Goal: Book appointment/travel/reservation

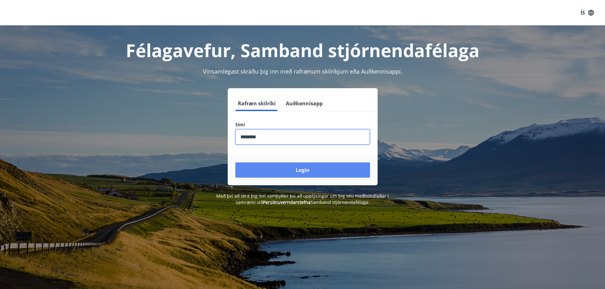
type input "********"
click at [302, 169] on button "Login" at bounding box center [302, 169] width 135 height 15
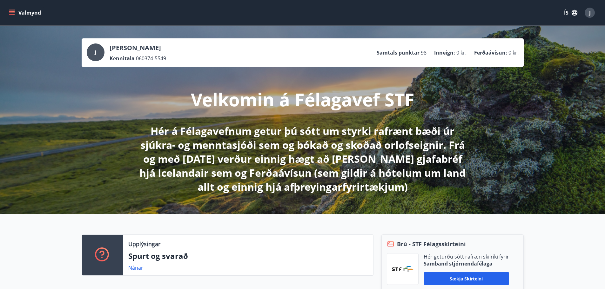
click at [20, 12] on button "Valmynd" at bounding box center [26, 12] width 36 height 11
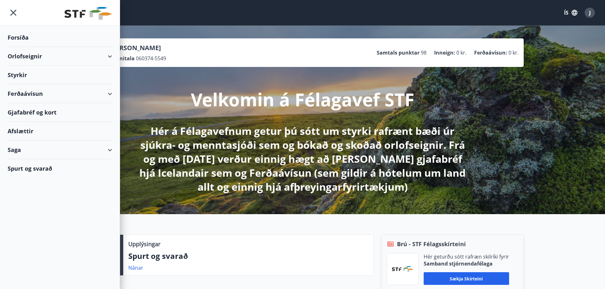
click at [110, 56] on div "Orlofseignir" at bounding box center [60, 56] width 104 height 19
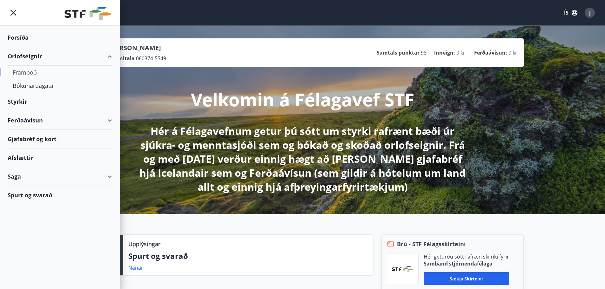
click at [40, 73] on div "Framboð" at bounding box center [60, 72] width 94 height 13
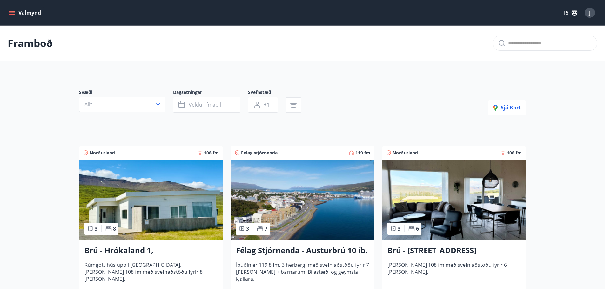
click at [12, 10] on icon "menu" at bounding box center [12, 13] width 6 height 6
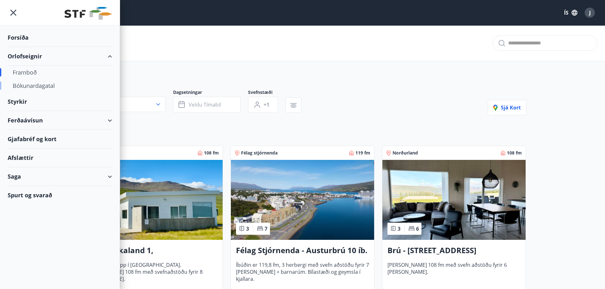
click at [43, 84] on div "Bókunardagatal" at bounding box center [60, 85] width 94 height 13
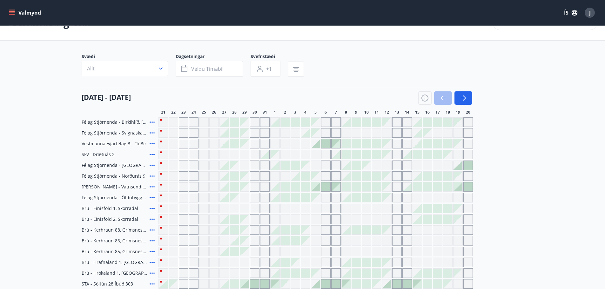
scroll to position [32, 0]
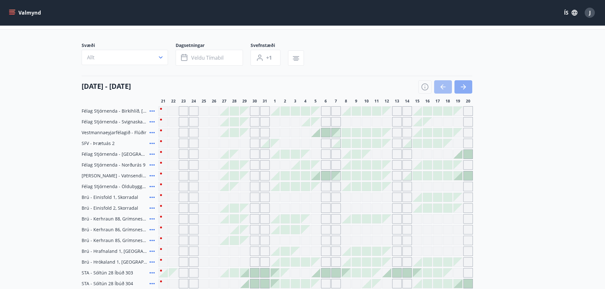
click at [463, 89] on icon "button" at bounding box center [463, 87] width 8 height 8
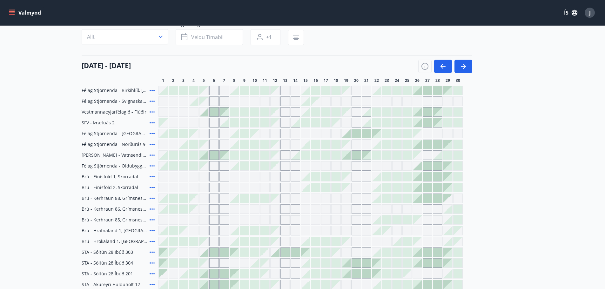
scroll to position [63, 0]
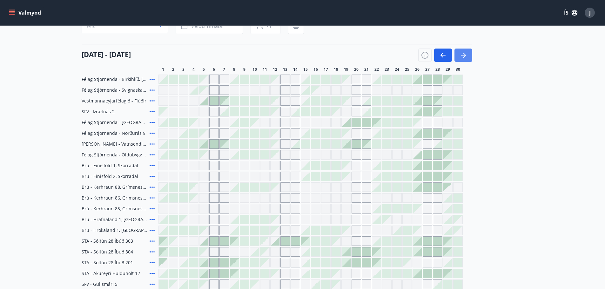
click at [461, 52] on icon "button" at bounding box center [463, 55] width 8 height 8
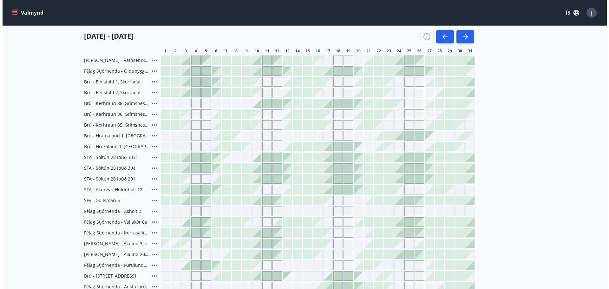
scroll to position [159, 0]
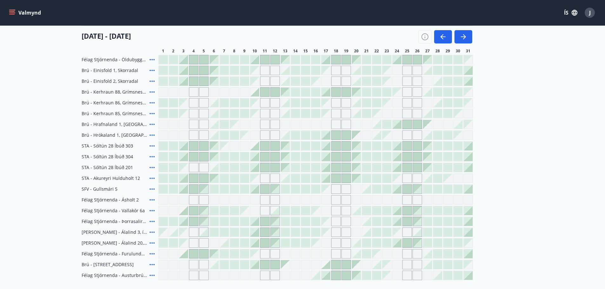
click at [150, 275] on icon at bounding box center [152, 276] width 8 height 8
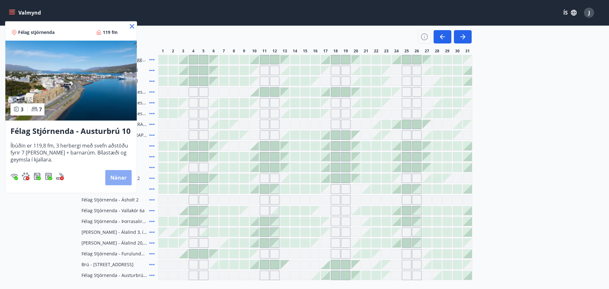
click at [116, 180] on button "Nánar" at bounding box center [118, 177] width 26 height 15
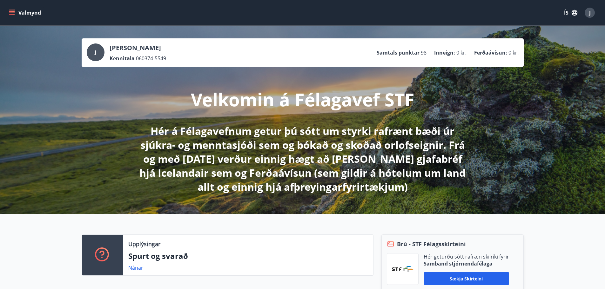
click at [15, 13] on icon "menu" at bounding box center [12, 12] width 7 height 1
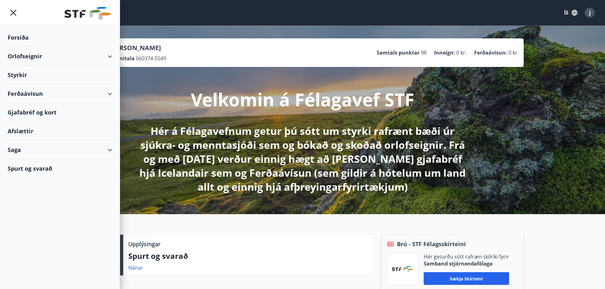
click at [106, 55] on div "Orlofseignir" at bounding box center [60, 56] width 104 height 19
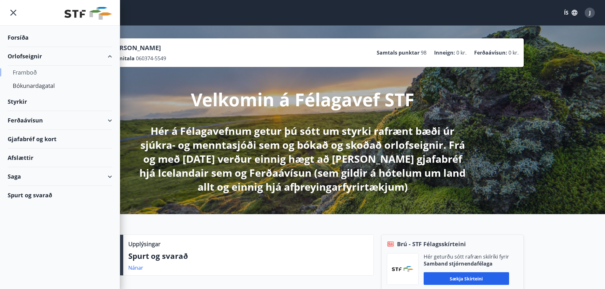
click at [35, 71] on div "Framboð" at bounding box center [60, 72] width 94 height 13
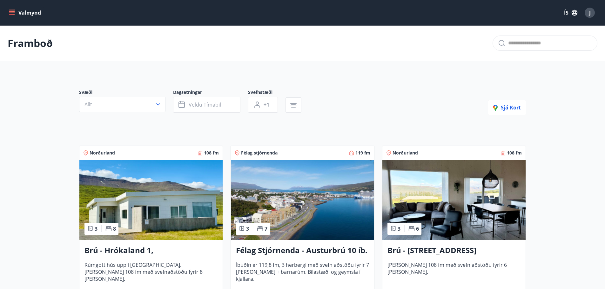
click at [14, 11] on icon "menu" at bounding box center [12, 11] width 6 height 1
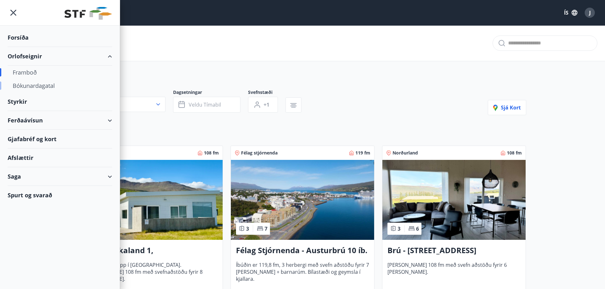
click at [38, 84] on div "Bókunardagatal" at bounding box center [60, 85] width 94 height 13
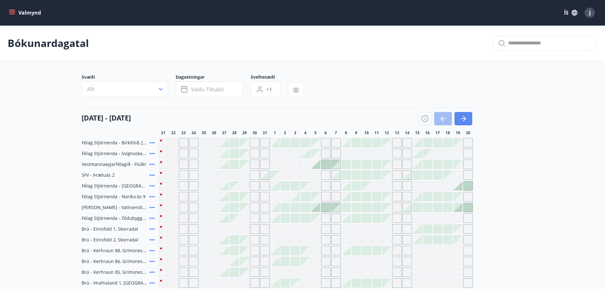
click at [463, 118] on icon "button" at bounding box center [462, 118] width 5 height 1
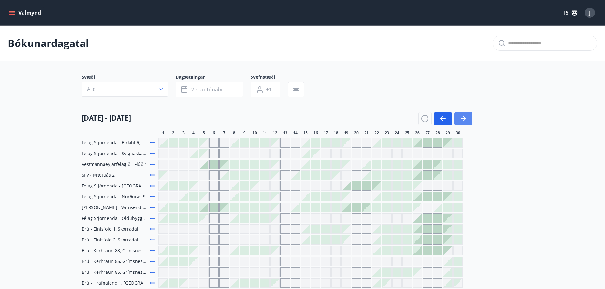
click at [463, 118] on icon "button" at bounding box center [463, 119] width 8 height 8
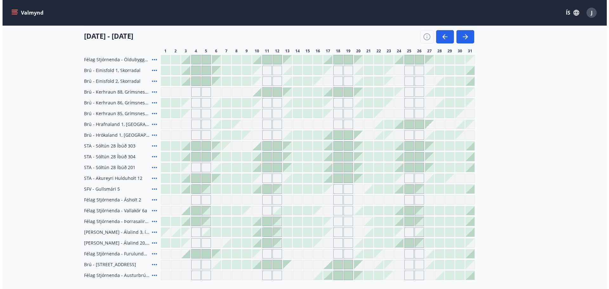
scroll to position [190, 0]
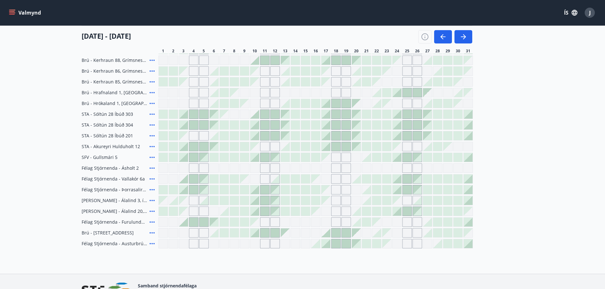
click at [150, 167] on icon at bounding box center [152, 168] width 8 height 8
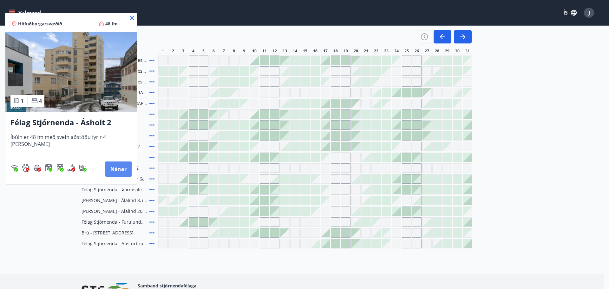
click at [115, 167] on button "Nánar" at bounding box center [118, 169] width 26 height 15
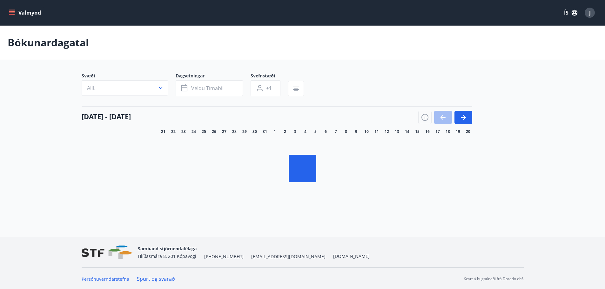
scroll to position [1, 0]
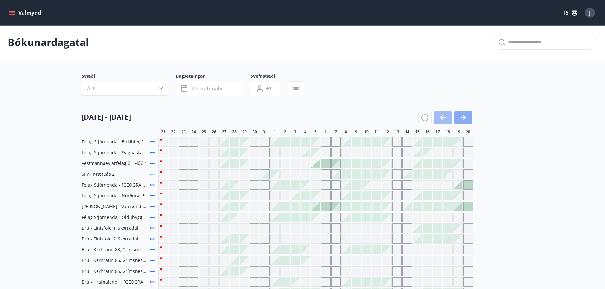
click at [465, 118] on icon "button" at bounding box center [464, 117] width 3 height 5
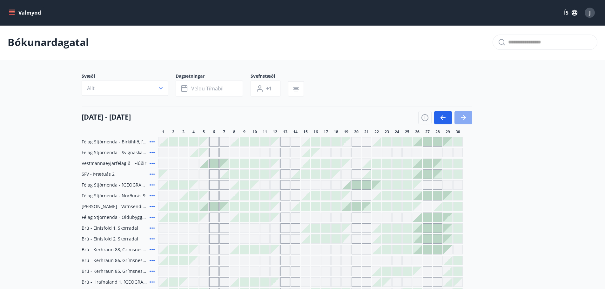
click at [465, 118] on icon "button" at bounding box center [464, 117] width 3 height 5
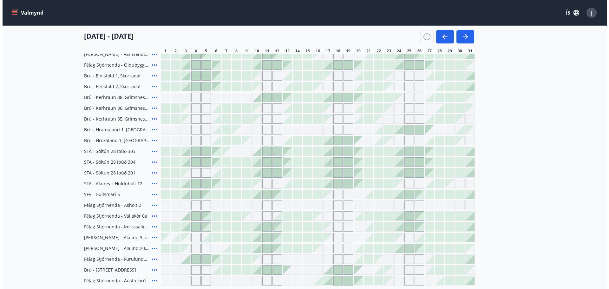
scroll to position [160, 0]
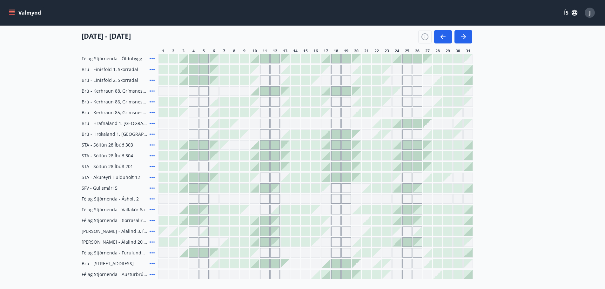
click at [152, 198] on icon at bounding box center [152, 199] width 8 height 8
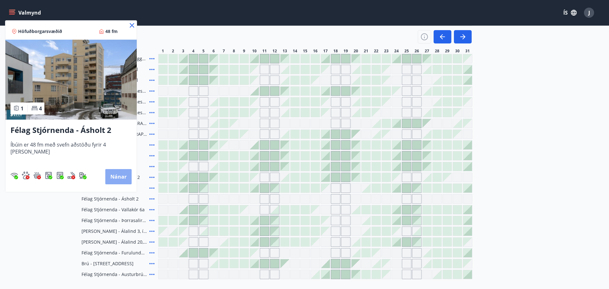
click at [110, 172] on button "Nánar" at bounding box center [118, 176] width 26 height 15
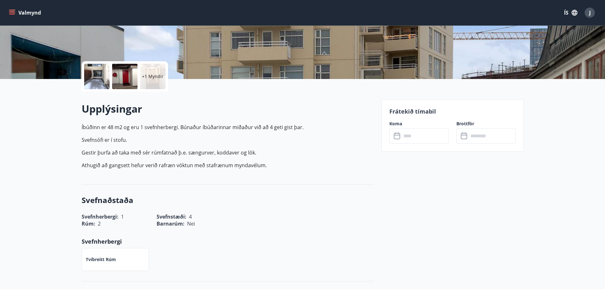
scroll to position [63, 0]
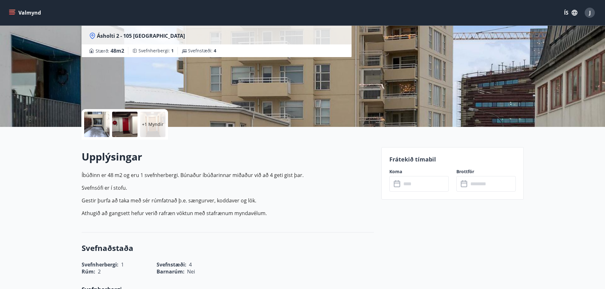
click at [396, 183] on icon at bounding box center [397, 183] width 6 height 1
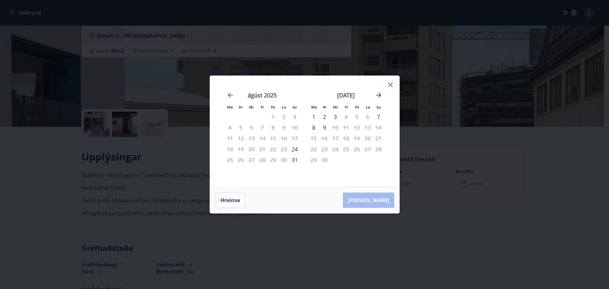
click at [381, 95] on icon "Move forward to switch to the next month." at bounding box center [379, 95] width 8 height 8
click at [357, 127] on div "10" at bounding box center [357, 127] width 11 height 11
click at [356, 127] on div "10" at bounding box center [357, 127] width 11 height 11
click at [358, 128] on div "10" at bounding box center [357, 127] width 11 height 11
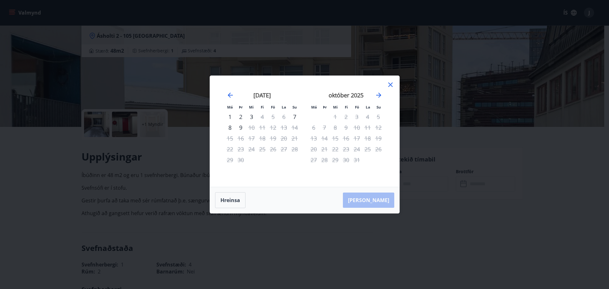
click at [358, 128] on div "10" at bounding box center [357, 127] width 11 height 11
drag, startPoint x: 358, startPoint y: 128, endPoint x: 358, endPoint y: 134, distance: 6.7
click at [358, 128] on div "10" at bounding box center [357, 127] width 11 height 11
click at [358, 135] on div "17" at bounding box center [357, 138] width 11 height 11
click at [356, 141] on div "17" at bounding box center [357, 138] width 11 height 11
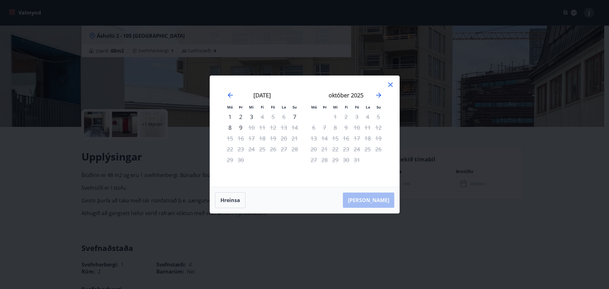
click at [356, 127] on div "10" at bounding box center [357, 127] width 11 height 11
click at [346, 135] on div "16" at bounding box center [346, 138] width 11 height 11
click at [347, 147] on div "23" at bounding box center [346, 149] width 11 height 11
click at [390, 83] on icon at bounding box center [391, 85] width 8 height 8
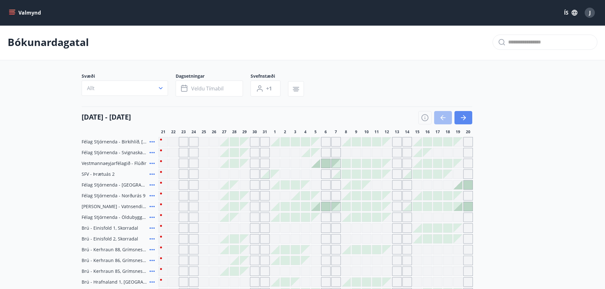
scroll to position [63, 0]
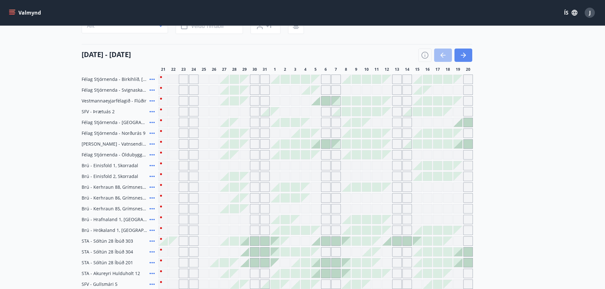
click at [469, 54] on button "button" at bounding box center [463, 55] width 18 height 13
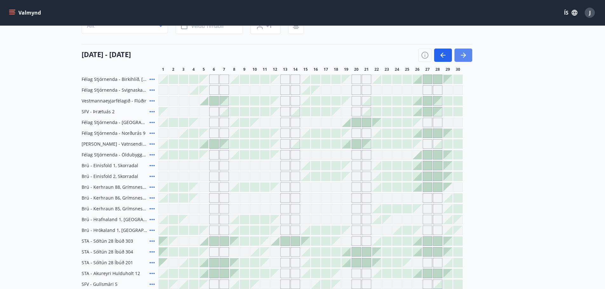
click at [469, 54] on button "button" at bounding box center [463, 55] width 18 height 13
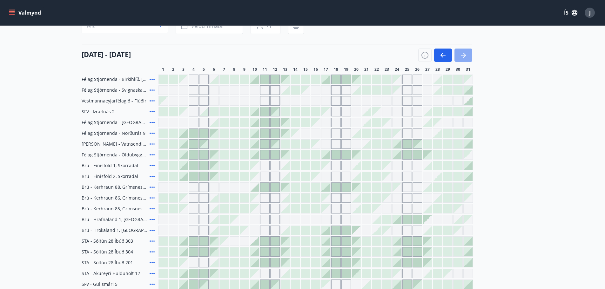
click at [469, 54] on button "button" at bounding box center [463, 55] width 18 height 13
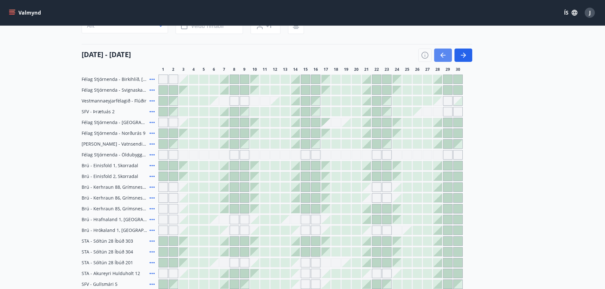
click at [444, 53] on icon "button" at bounding box center [443, 55] width 8 height 8
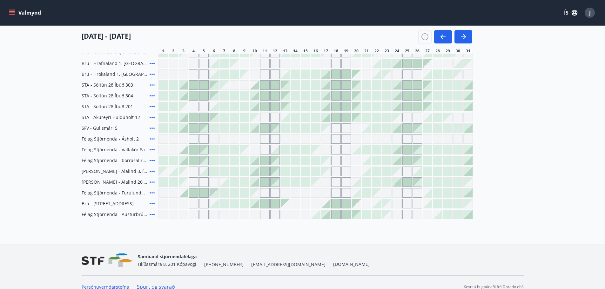
scroll to position [222, 0]
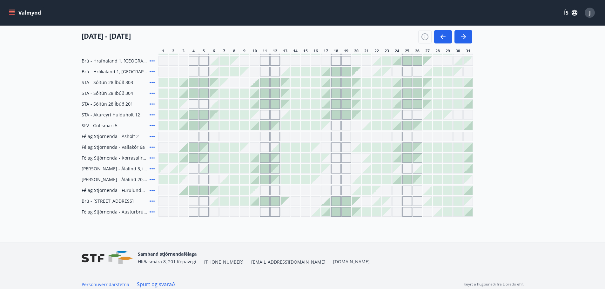
click at [235, 136] on div "Gráir dagar eru ekki bókanlegir" at bounding box center [234, 137] width 10 height 10
click at [124, 136] on span "Félag Stjórnenda - Ásholt 2" at bounding box center [110, 136] width 57 height 6
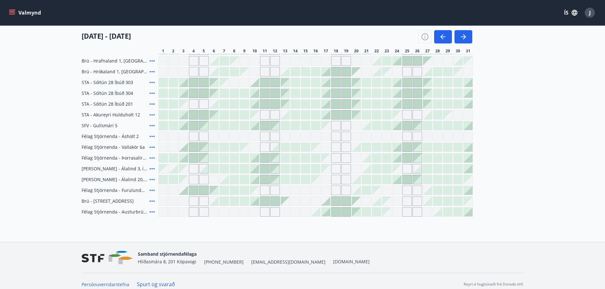
click at [153, 136] on icon at bounding box center [151, 136] width 5 height 1
click at [115, 136] on span "Félag Stjórnenda - Ásholt 2" at bounding box center [110, 136] width 57 height 6
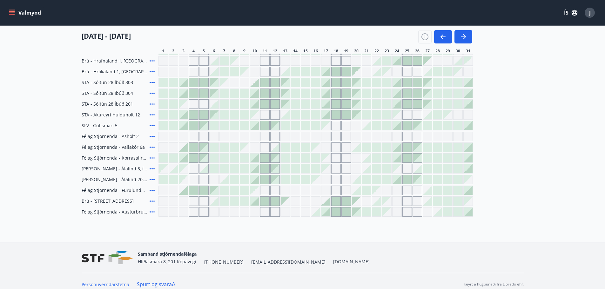
click at [115, 136] on span "Félag Stjórnenda - Ásholt 2" at bounding box center [110, 136] width 57 height 6
click at [153, 211] on icon at bounding box center [152, 212] width 8 height 8
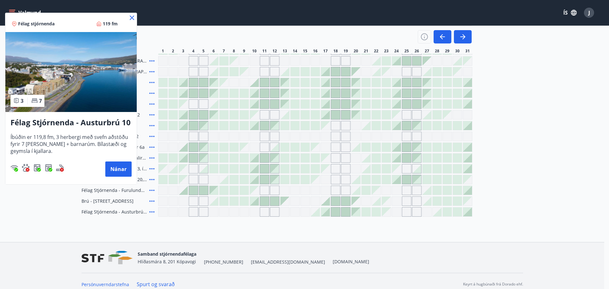
click at [129, 17] on icon at bounding box center [132, 18] width 8 height 8
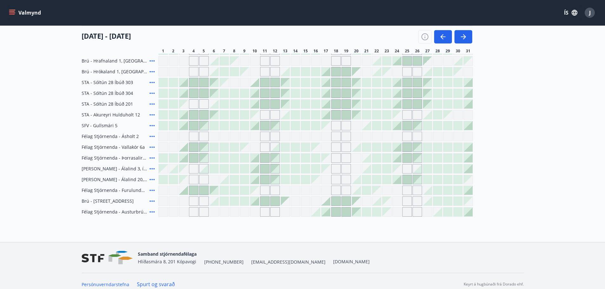
click at [134, 15] on div "Valmynd ÍS J" at bounding box center [302, 12] width 589 height 15
click at [127, 135] on span "Félag Stjórnenda - Ásholt 2" at bounding box center [110, 136] width 57 height 6
click at [150, 137] on icon at bounding box center [152, 137] width 8 height 8
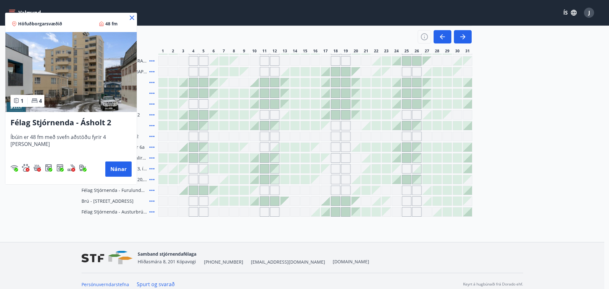
click at [128, 17] on icon at bounding box center [132, 18] width 8 height 8
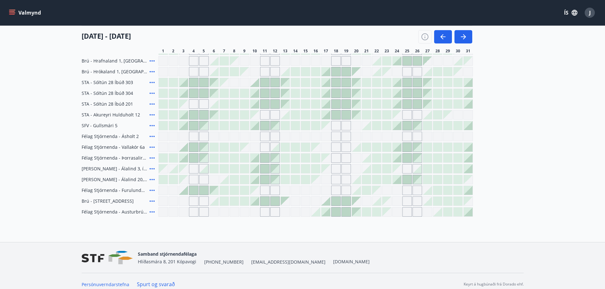
click at [255, 135] on div "Gráir dagar eru ekki bókanlegir" at bounding box center [255, 137] width 10 height 10
click at [237, 136] on div "Gráir dagar eru ekki bókanlegir" at bounding box center [234, 137] width 10 height 10
click at [227, 135] on div "Gráir dagar eru ekki bókanlegir" at bounding box center [224, 137] width 10 height 10
drag, startPoint x: 246, startPoint y: 136, endPoint x: 152, endPoint y: 169, distance: 100.4
click at [248, 136] on div "Gráir dagar eru ekki bókanlegir" at bounding box center [245, 137] width 10 height 10
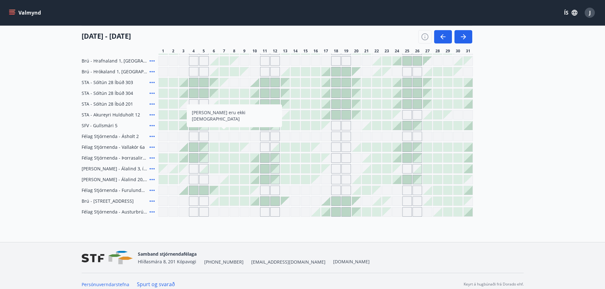
click at [262, 136] on div "Gráir dagar eru ekki bókanlegir" at bounding box center [265, 137] width 10 height 10
click at [275, 137] on div "Gráir dagar eru ekki bókanlegir" at bounding box center [275, 137] width 10 height 10
click at [287, 137] on div "Gráir dagar eru ekki bókanlegir" at bounding box center [285, 137] width 10 height 10
click at [292, 137] on div "Gráir dagar eru ekki bókanlegir" at bounding box center [295, 137] width 10 height 10
click at [152, 136] on icon at bounding box center [151, 136] width 5 height 1
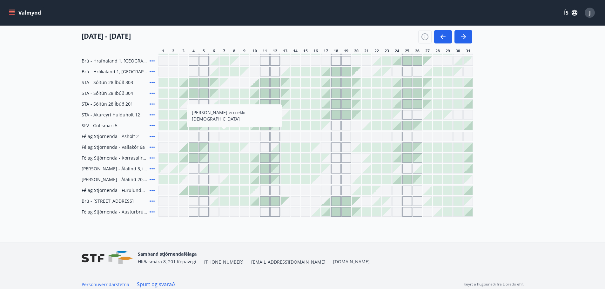
click at [275, 109] on div at bounding box center [275, 104] width 10 height 10
click at [268, 155] on div at bounding box center [264, 158] width 9 height 9
click at [236, 137] on div "Gráir dagar eru ekki bókanlegir" at bounding box center [234, 137] width 10 height 10
click at [235, 150] on div at bounding box center [234, 147] width 9 height 9
click at [232, 159] on div at bounding box center [234, 158] width 9 height 9
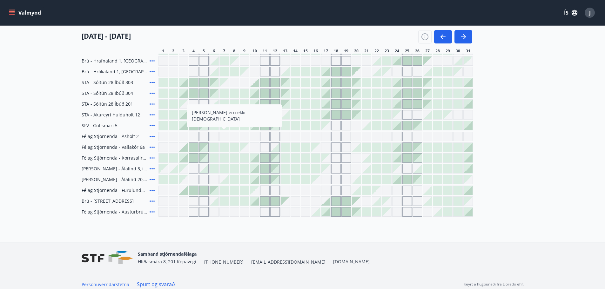
click at [233, 158] on div at bounding box center [234, 158] width 9 height 9
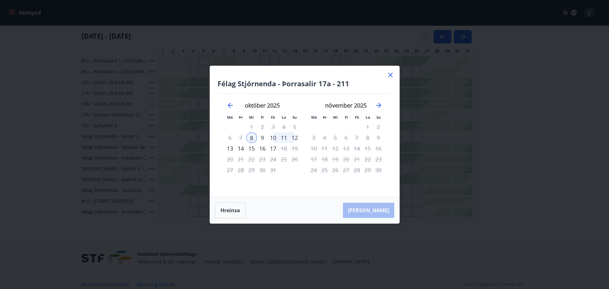
click at [393, 73] on icon at bounding box center [391, 75] width 8 height 8
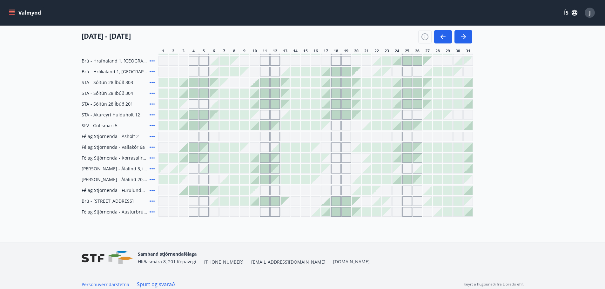
click at [227, 167] on div at bounding box center [224, 168] width 9 height 9
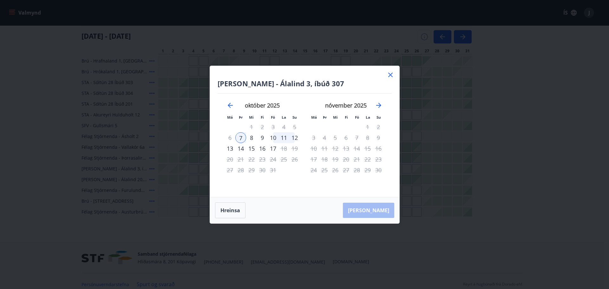
click at [239, 148] on div "14" at bounding box center [240, 148] width 11 height 11
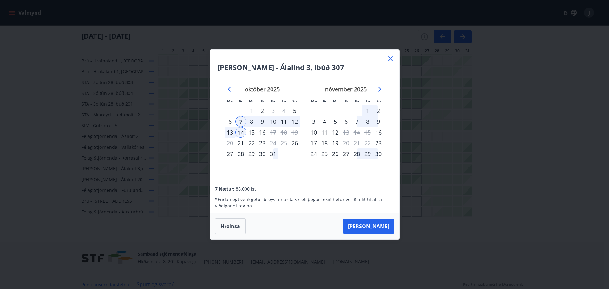
click at [390, 59] on icon at bounding box center [391, 59] width 8 height 8
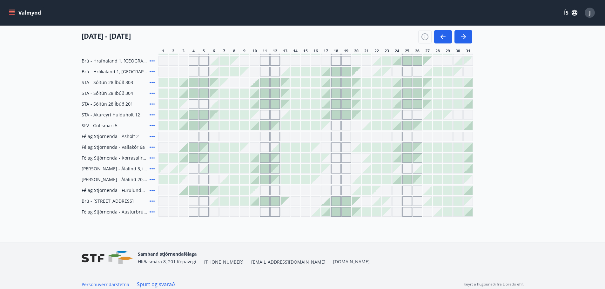
click at [223, 179] on div at bounding box center [224, 179] width 9 height 9
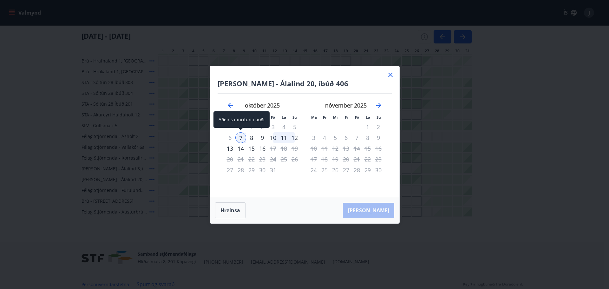
click at [243, 136] on div "7" at bounding box center [240, 137] width 11 height 11
click at [243, 148] on div "14" at bounding box center [240, 148] width 11 height 11
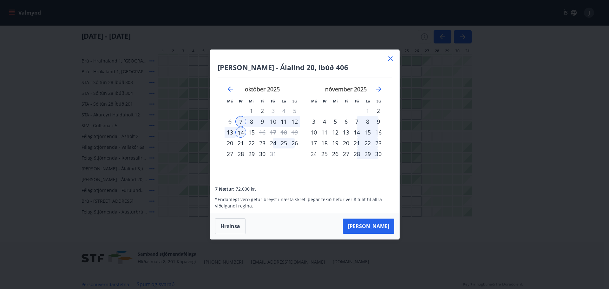
click at [391, 59] on icon at bounding box center [390, 58] width 4 height 4
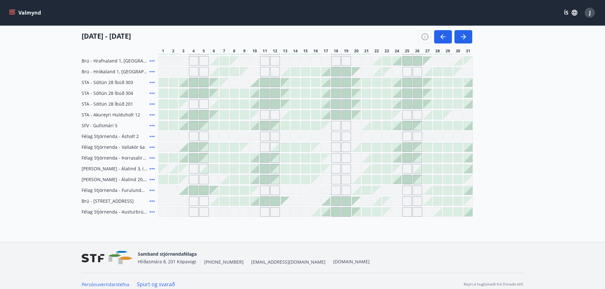
click at [226, 124] on div at bounding box center [224, 125] width 9 height 9
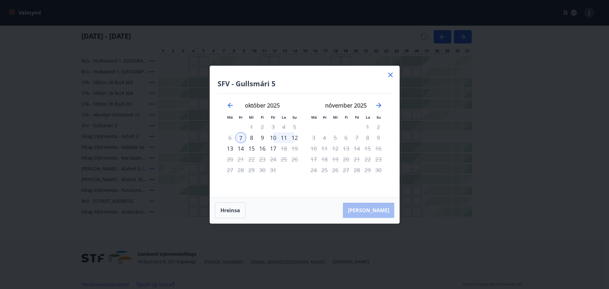
click at [243, 148] on div "14" at bounding box center [240, 148] width 11 height 11
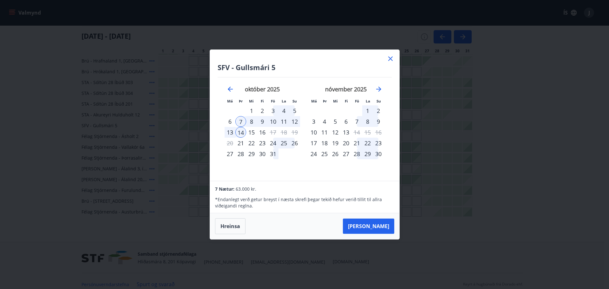
click at [391, 58] on icon at bounding box center [390, 58] width 4 height 4
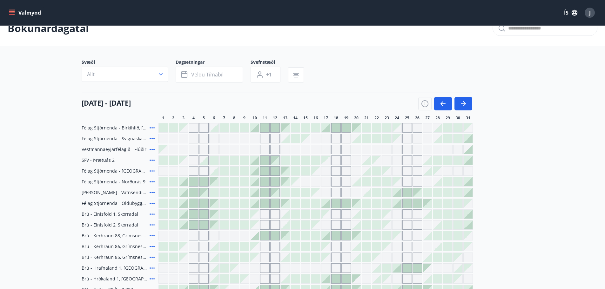
scroll to position [0, 0]
